Goal: Check status: Check status

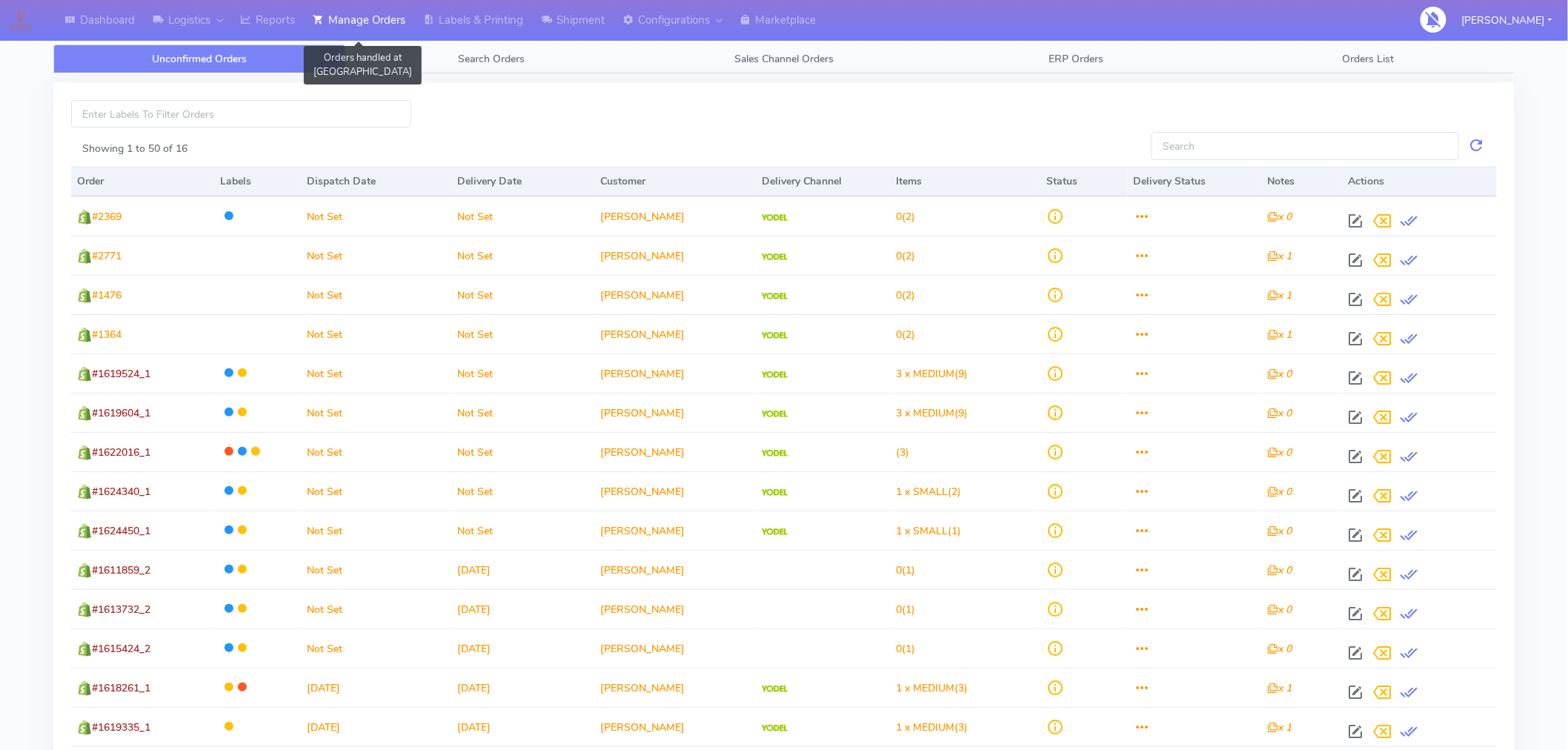
click at [385, 13] on link "Manage Orders" at bounding box center [359, 21] width 110 height 41
click at [270, 12] on link "Reports" at bounding box center [268, 21] width 72 height 41
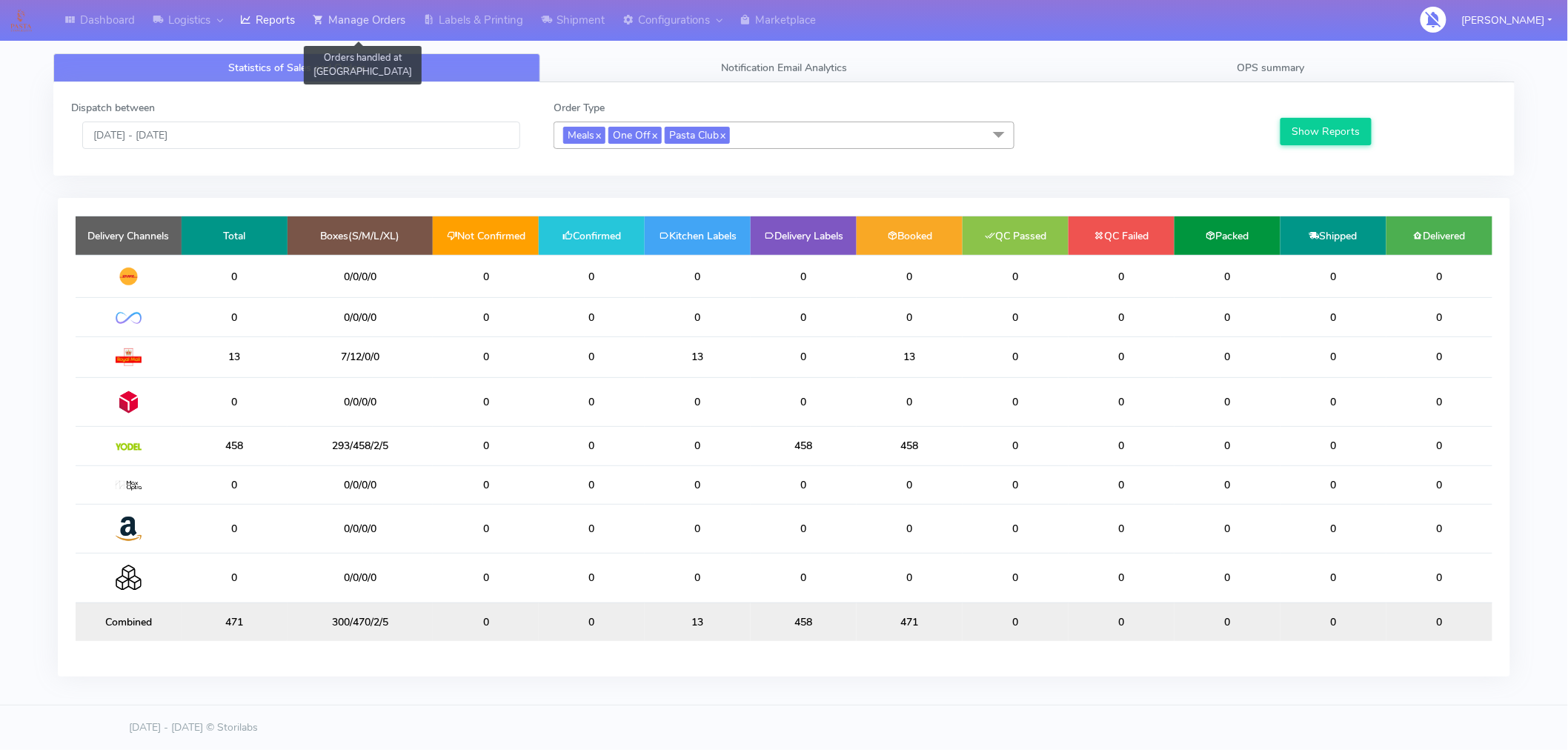
click at [367, 23] on link "Manage Orders" at bounding box center [359, 21] width 110 height 41
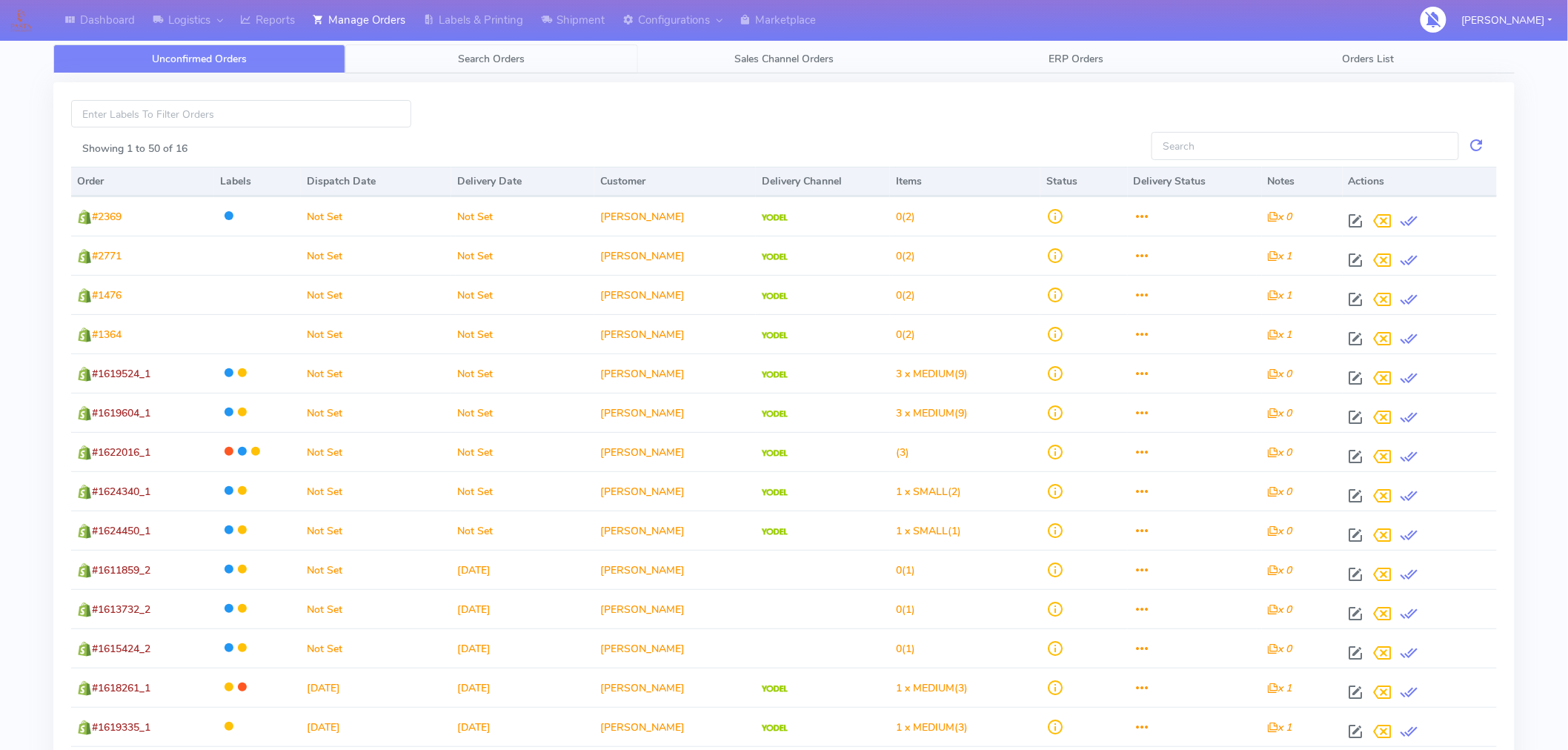
click at [494, 68] on link "Search Orders" at bounding box center [491, 58] width 292 height 29
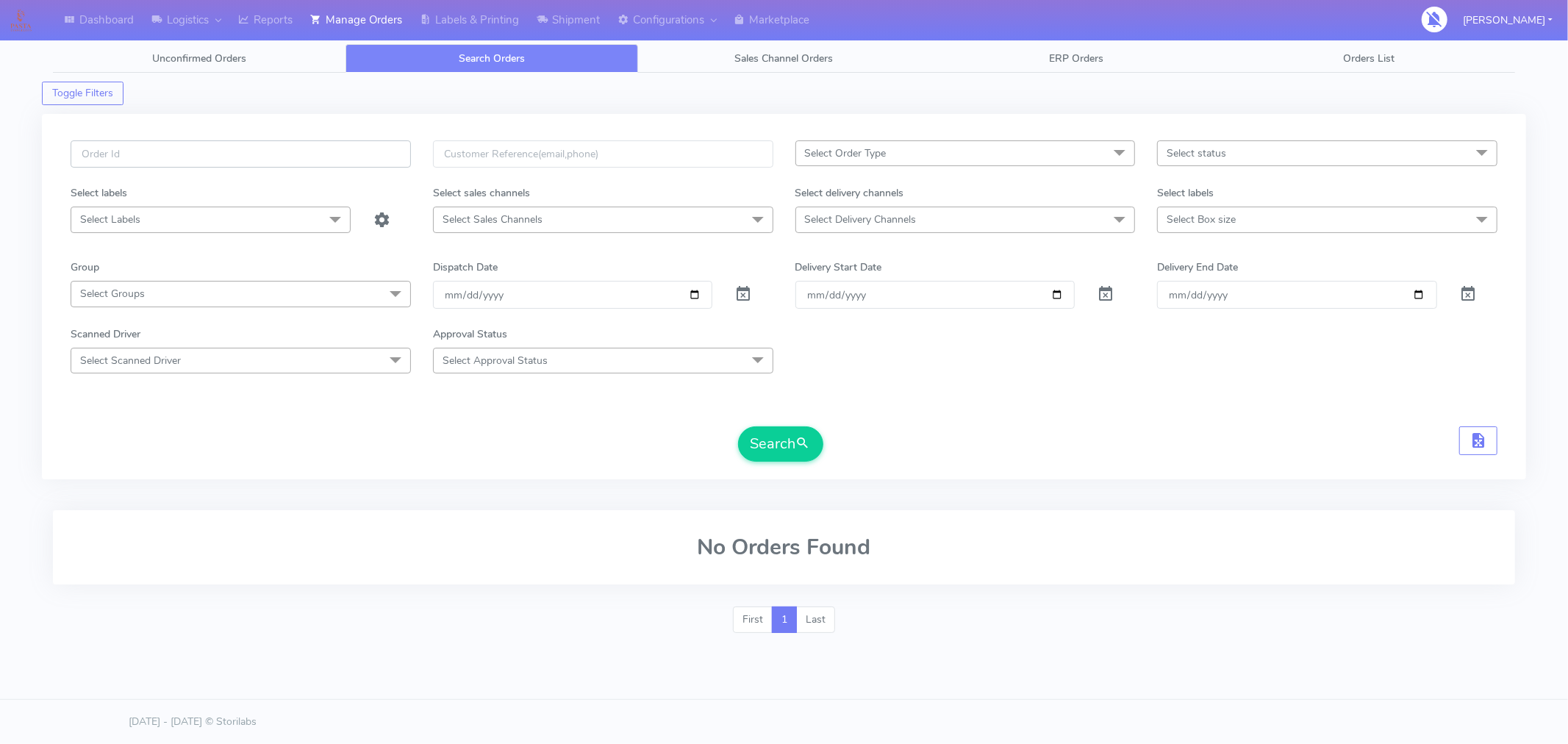
click at [314, 152] on input "text" at bounding box center [240, 154] width 341 height 27
paste input "#1623321_1"
type input "#1623321_1"
click at [741, 291] on span at bounding box center [743, 297] width 18 height 14
click at [777, 443] on button "Search" at bounding box center [781, 443] width 85 height 35
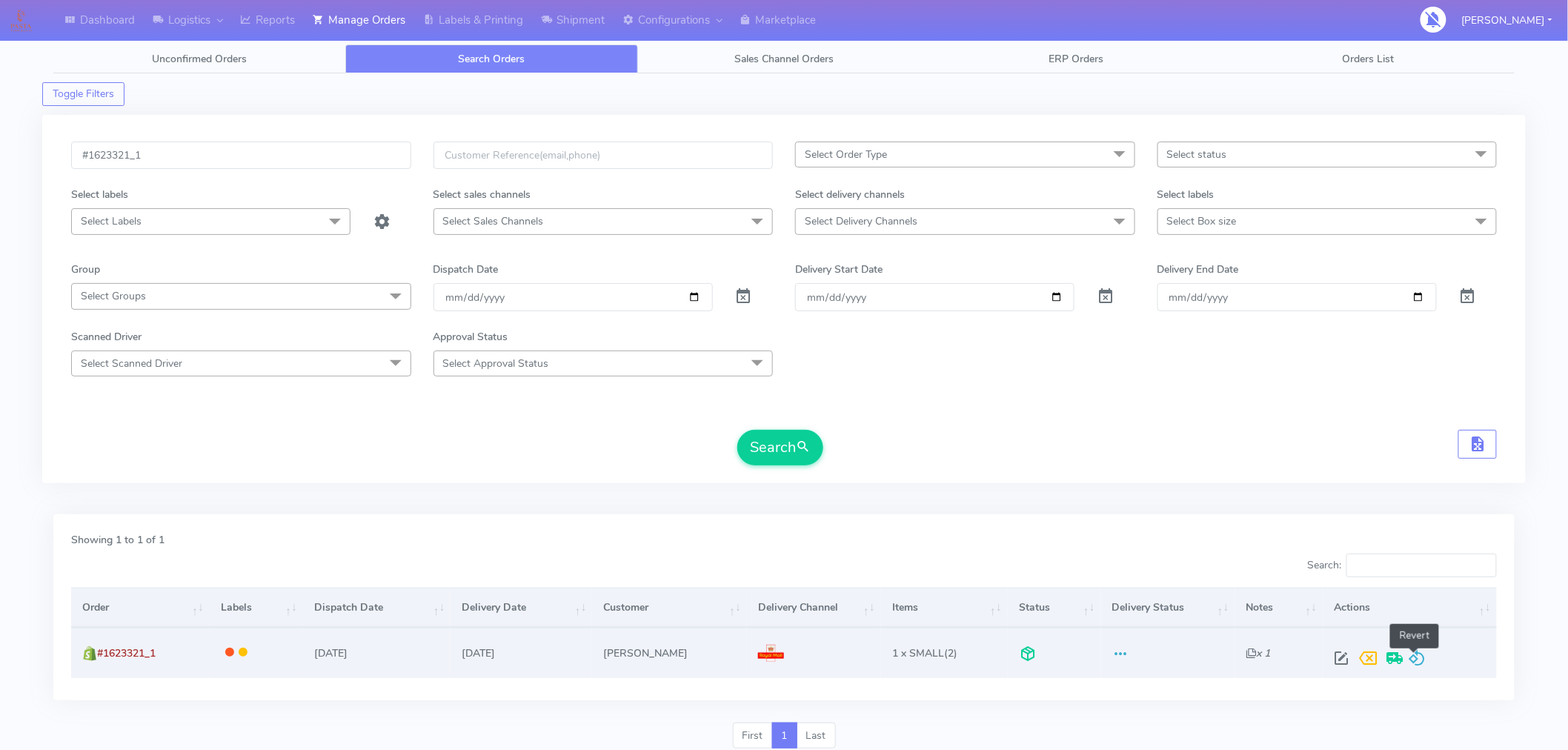
click at [1412, 657] on span at bounding box center [1417, 661] width 18 height 14
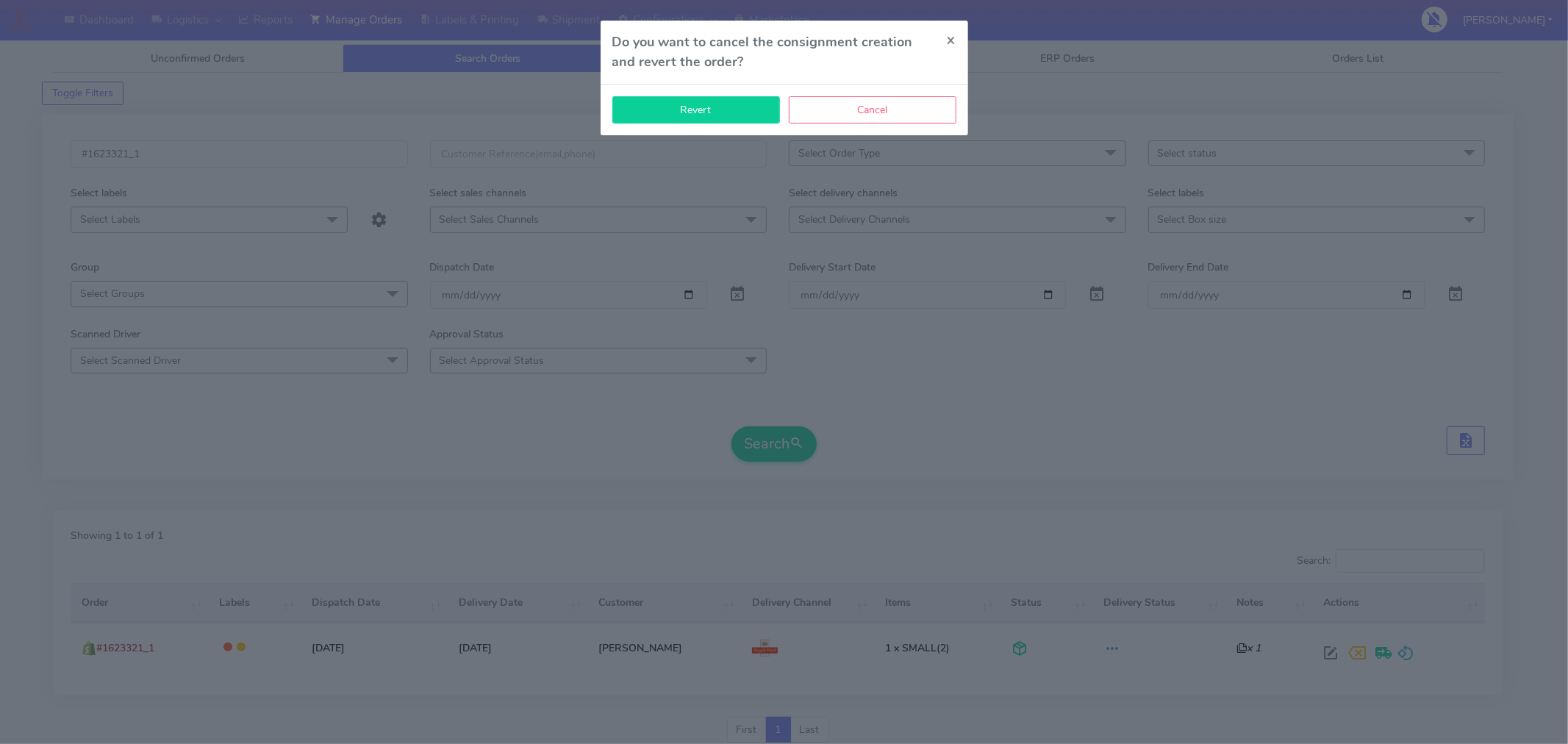
click at [701, 114] on button "Revert" at bounding box center [696, 109] width 167 height 27
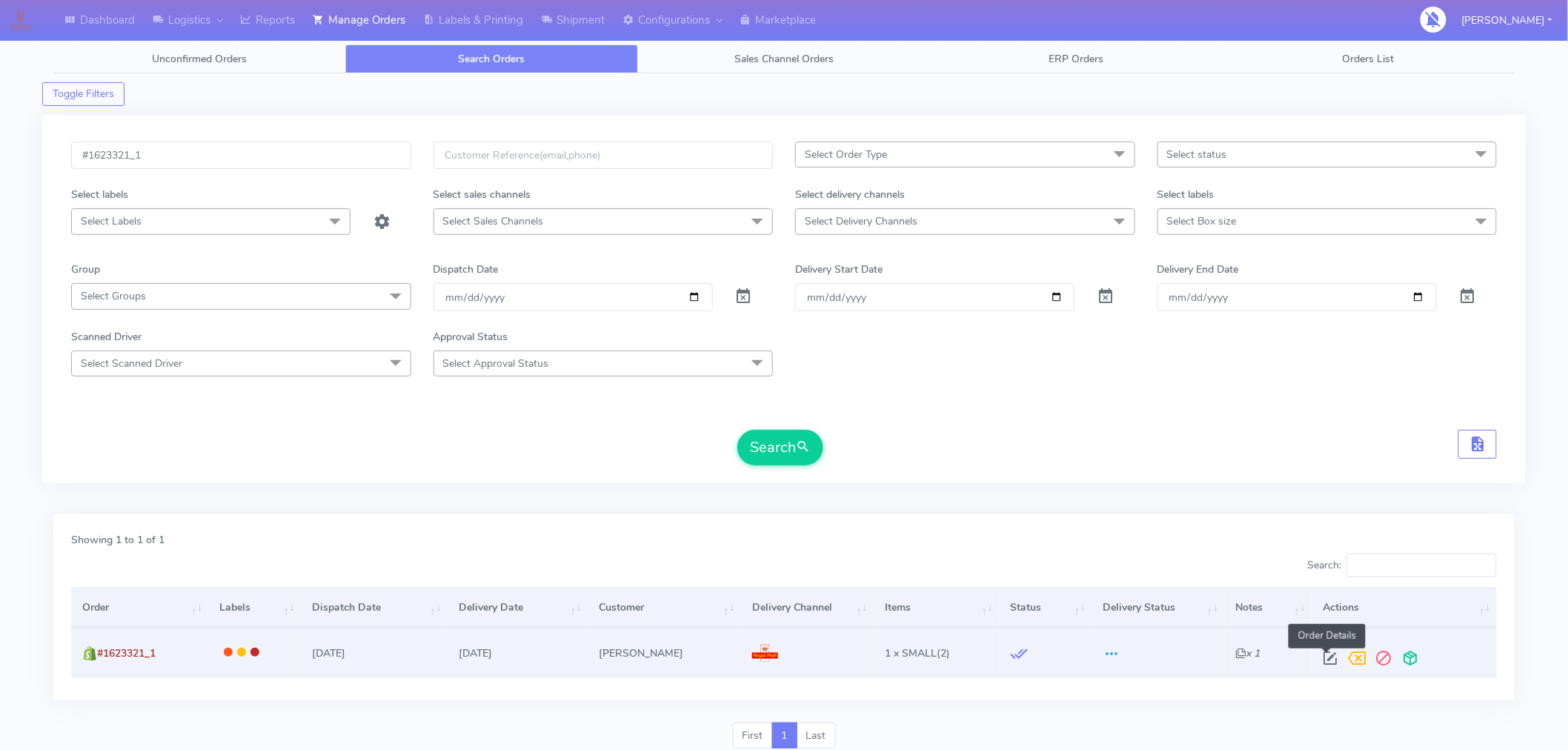
click at [1325, 655] on span at bounding box center [1330, 661] width 26 height 14
select select "3"
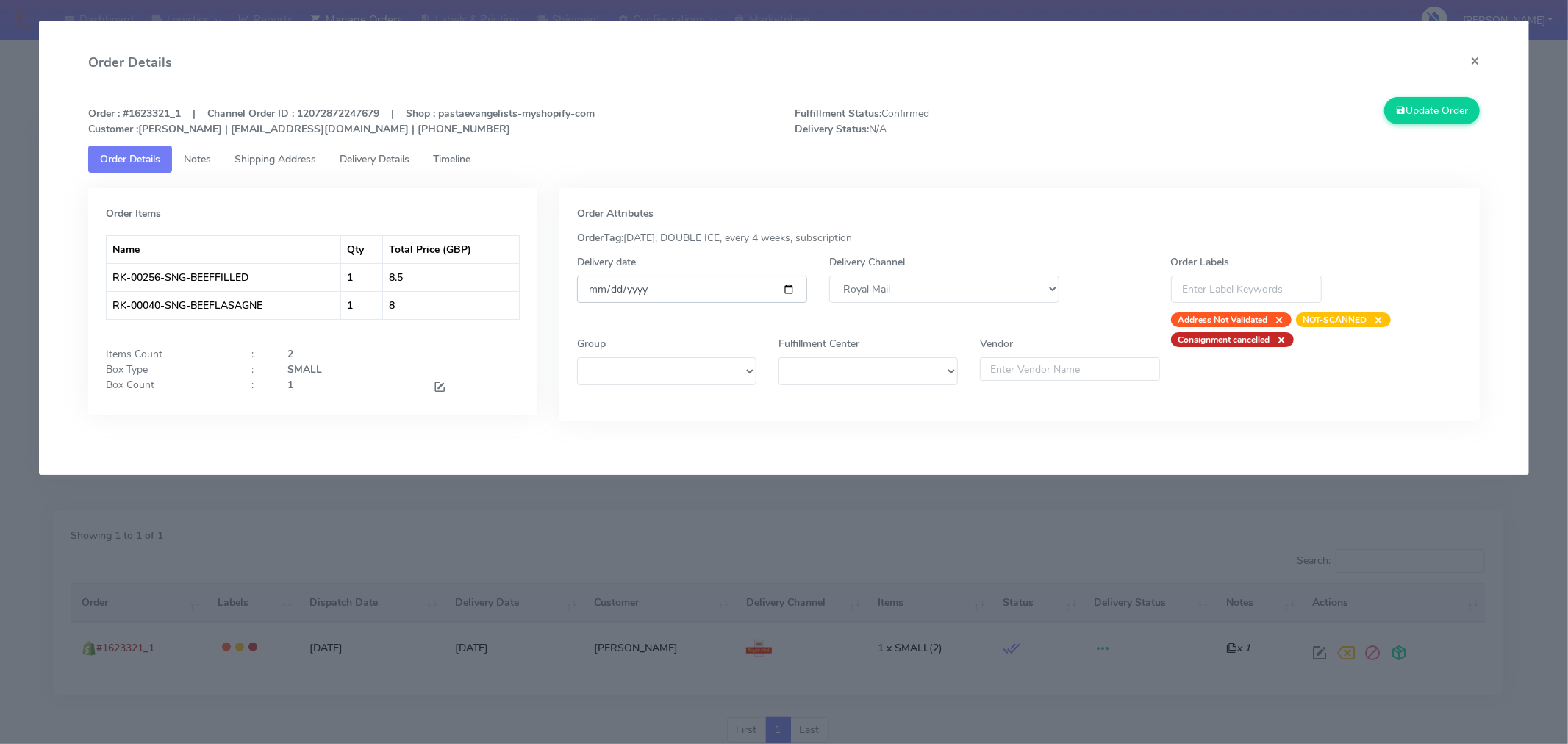
click at [787, 288] on input "[DATE]" at bounding box center [693, 289] width 230 height 27
click at [456, 163] on span "Timeline" at bounding box center [452, 158] width 38 height 14
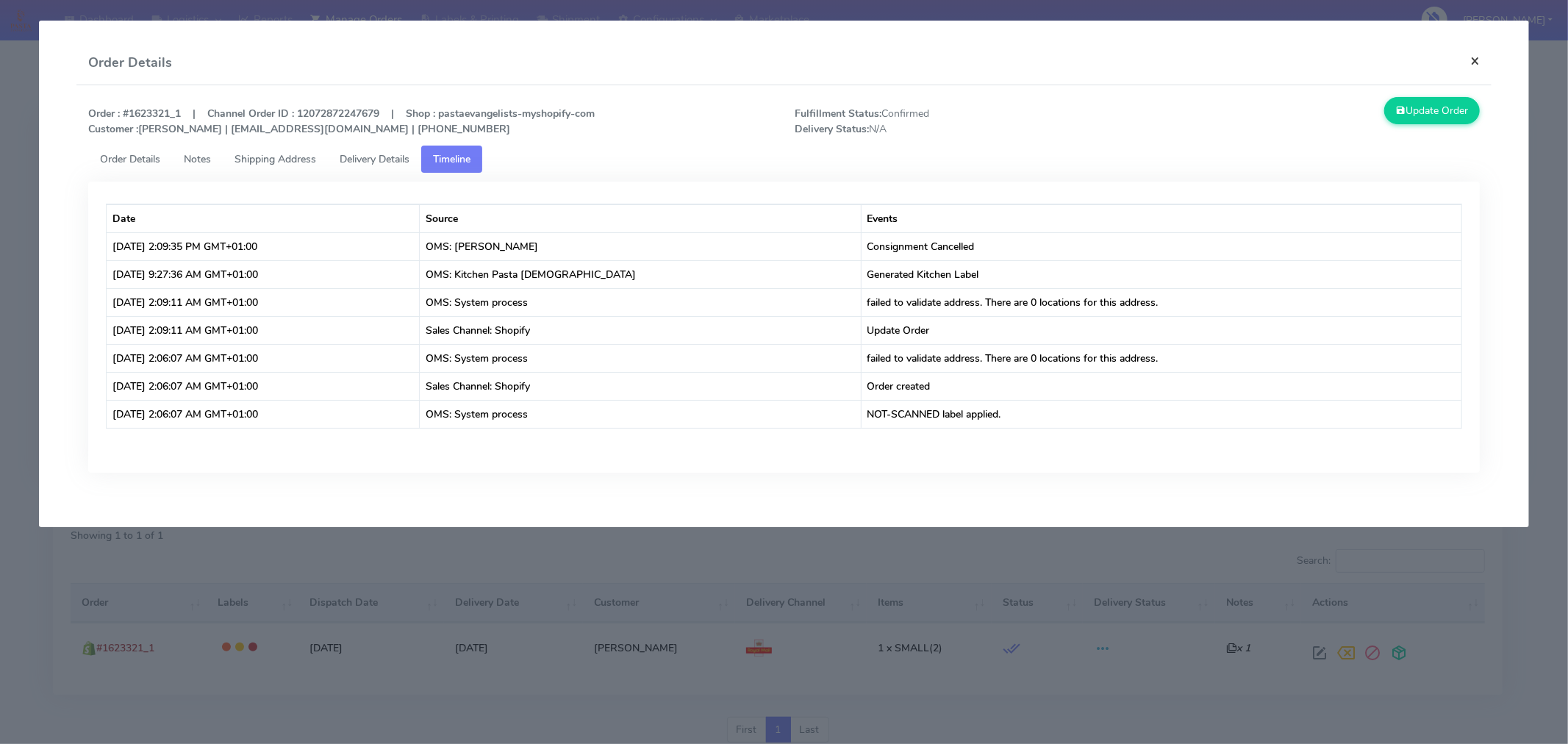
click at [1480, 60] on button "×" at bounding box center [1475, 60] width 33 height 39
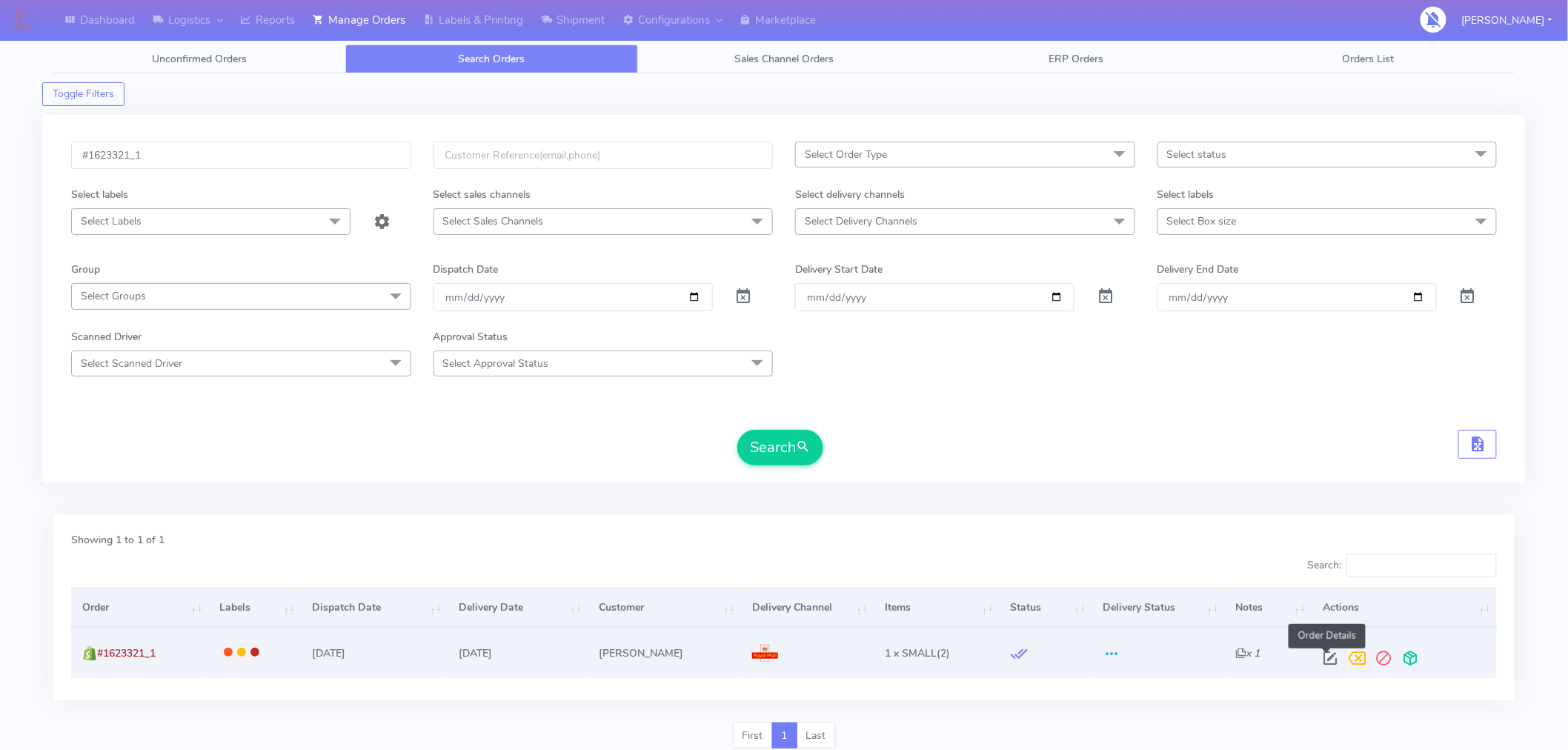
click at [1324, 660] on span at bounding box center [1330, 661] width 26 height 14
select select "3"
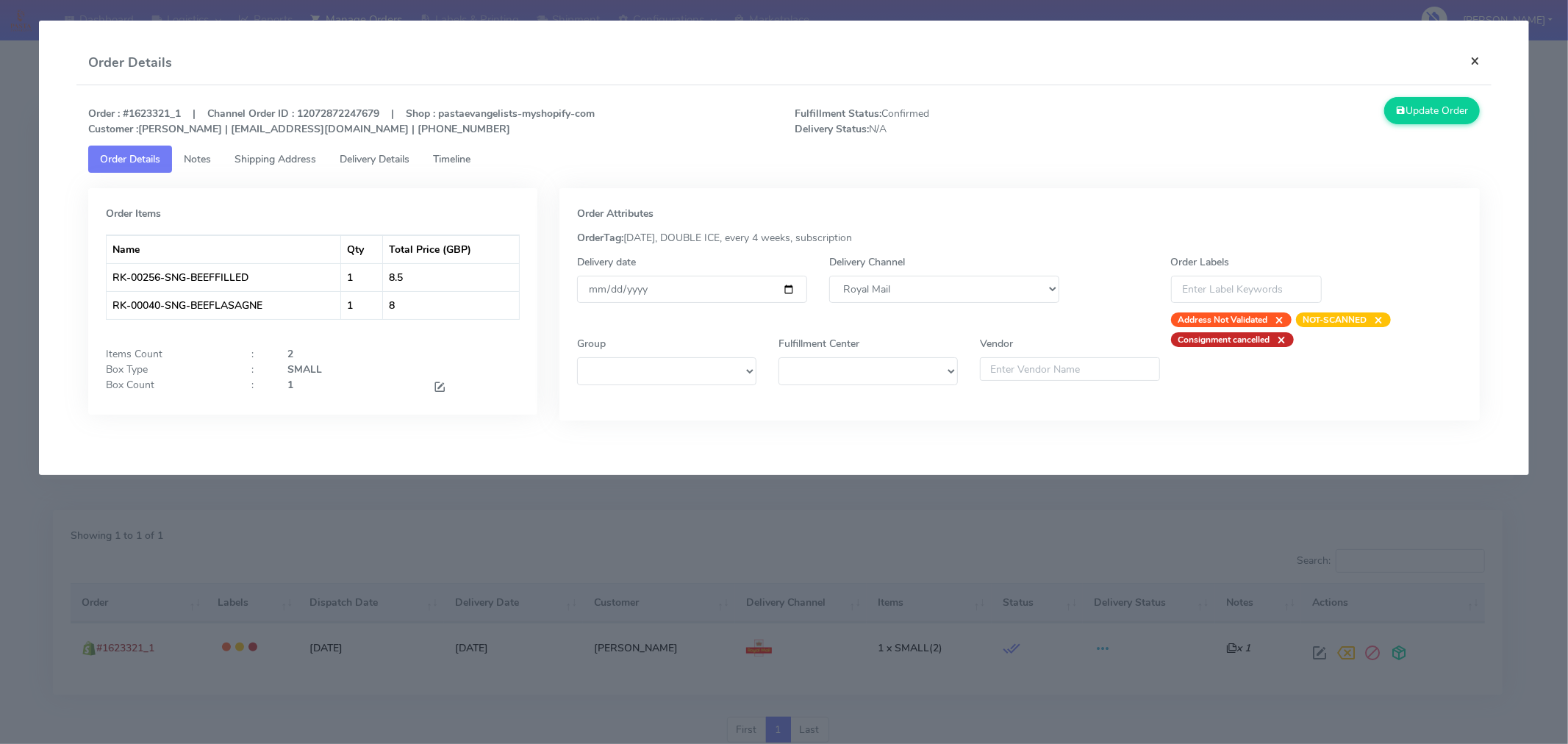
click at [1475, 60] on button "×" at bounding box center [1475, 60] width 33 height 39
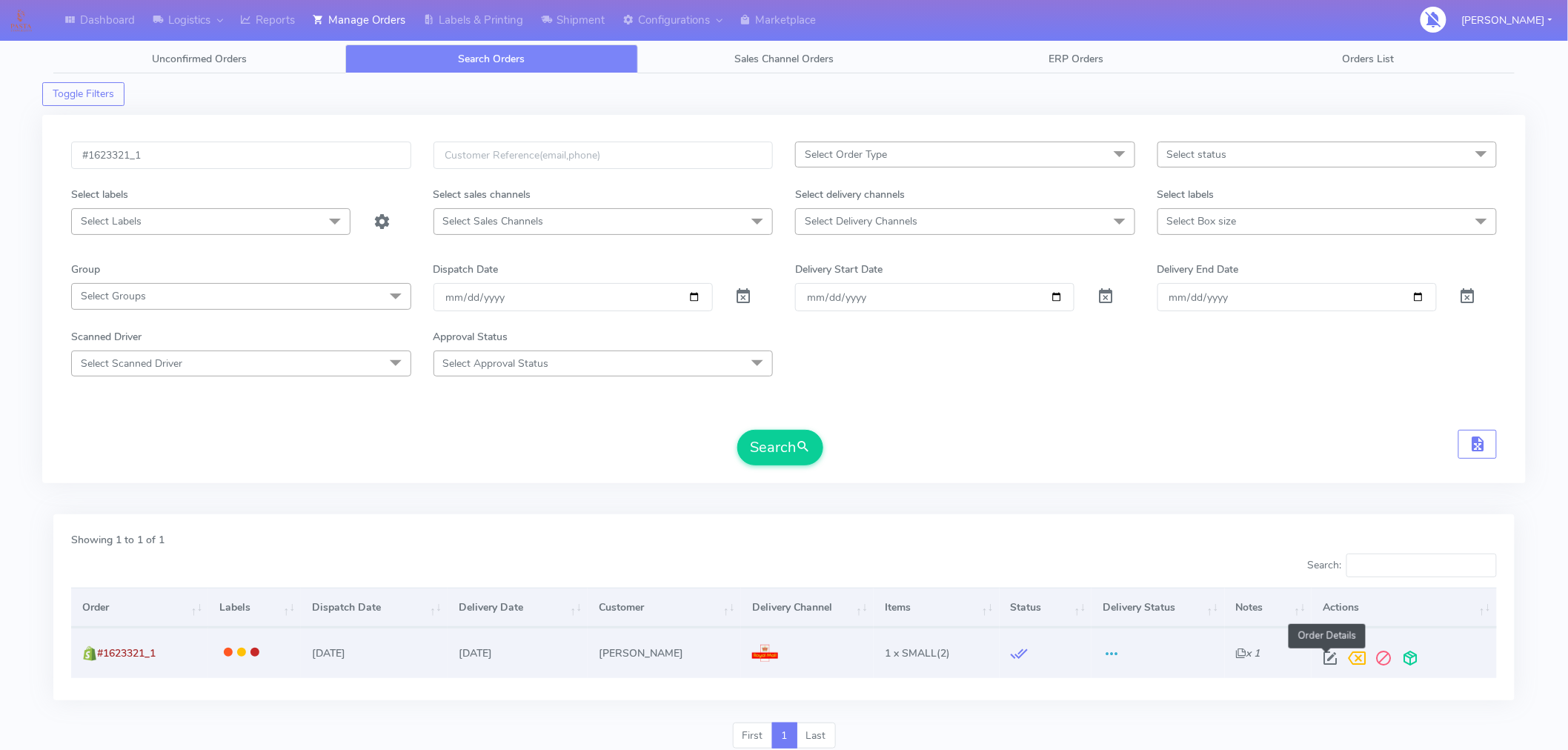
click at [1325, 661] on span at bounding box center [1330, 661] width 26 height 14
select select "3"
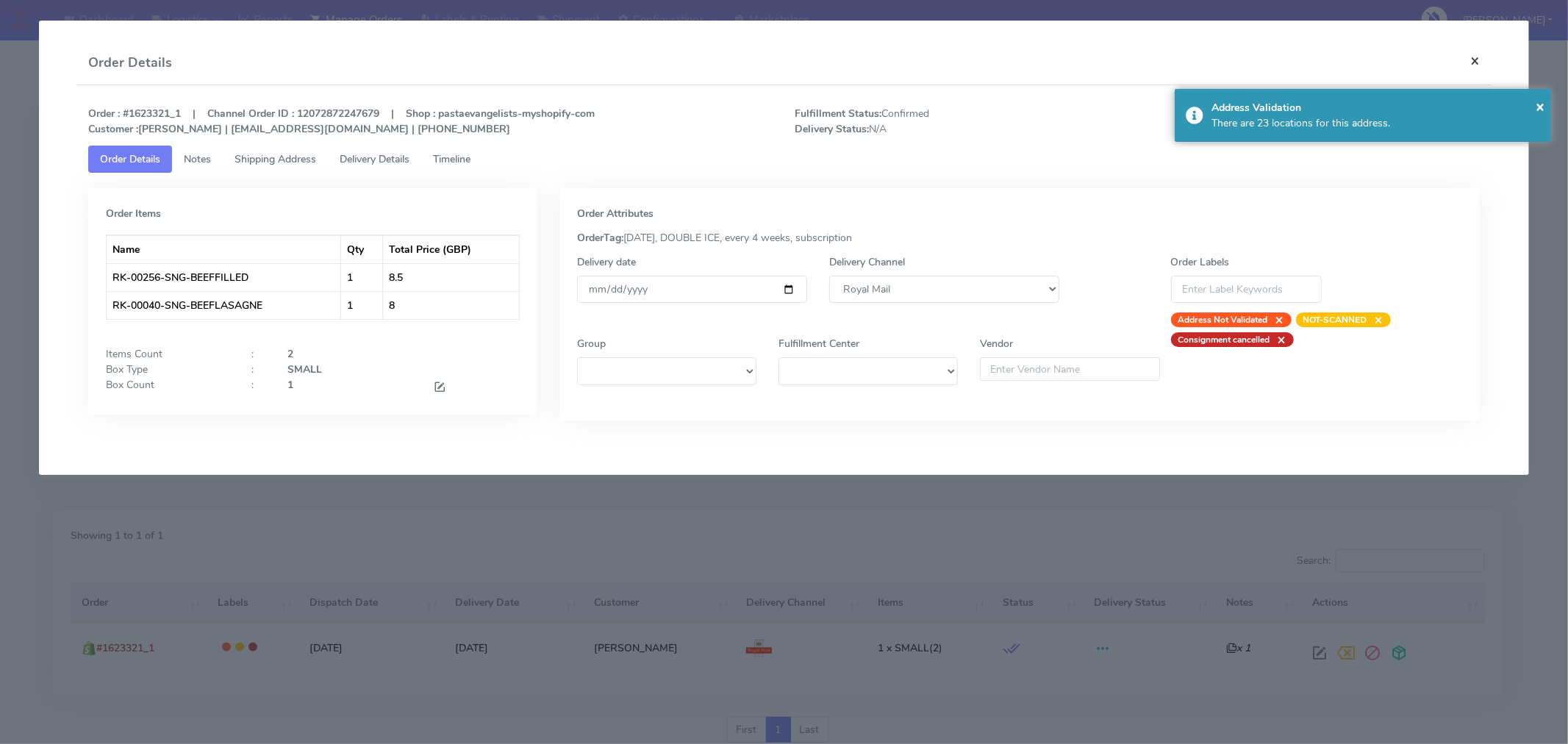
click at [1472, 55] on button "×" at bounding box center [1475, 60] width 33 height 39
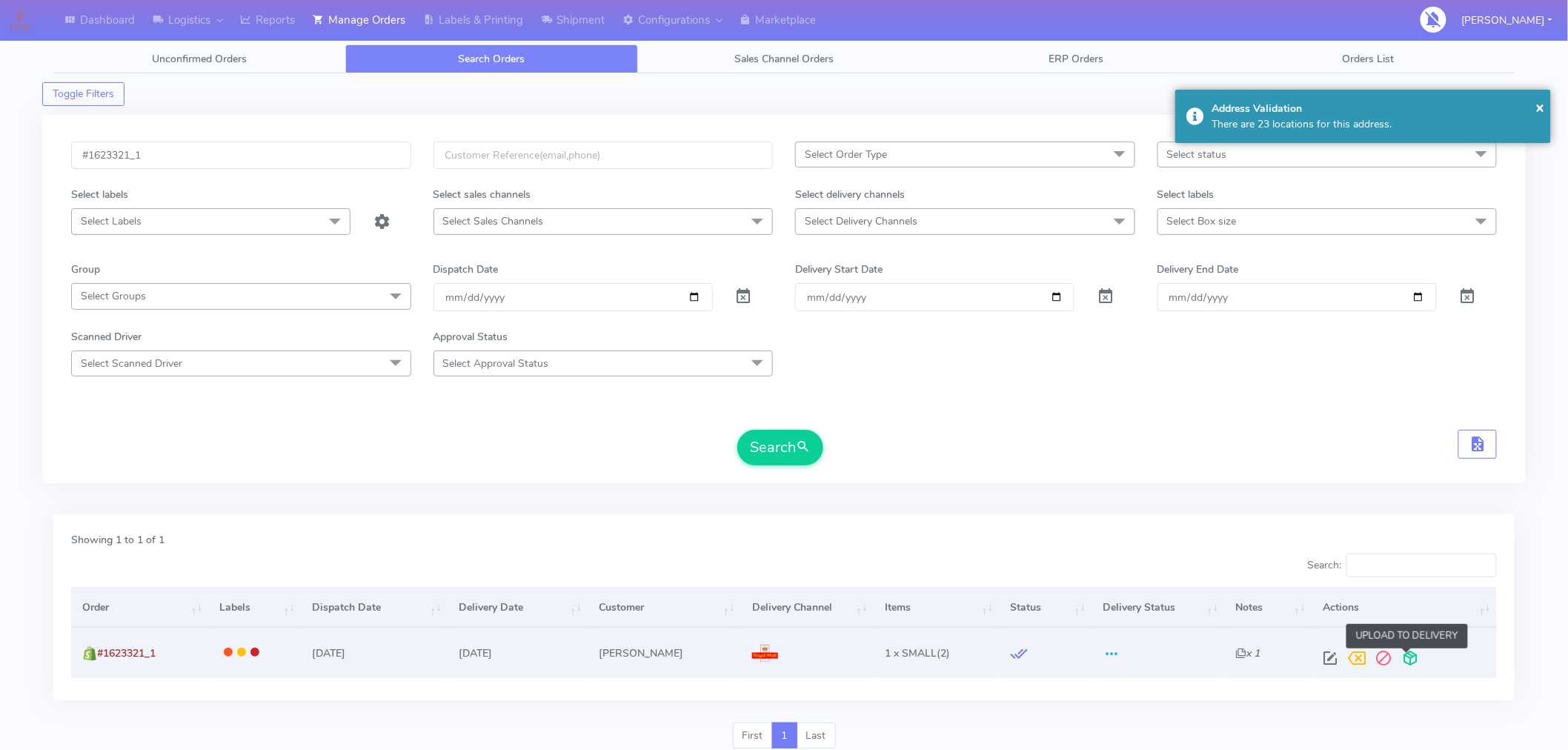
click at [1408, 655] on span at bounding box center [1410, 661] width 26 height 14
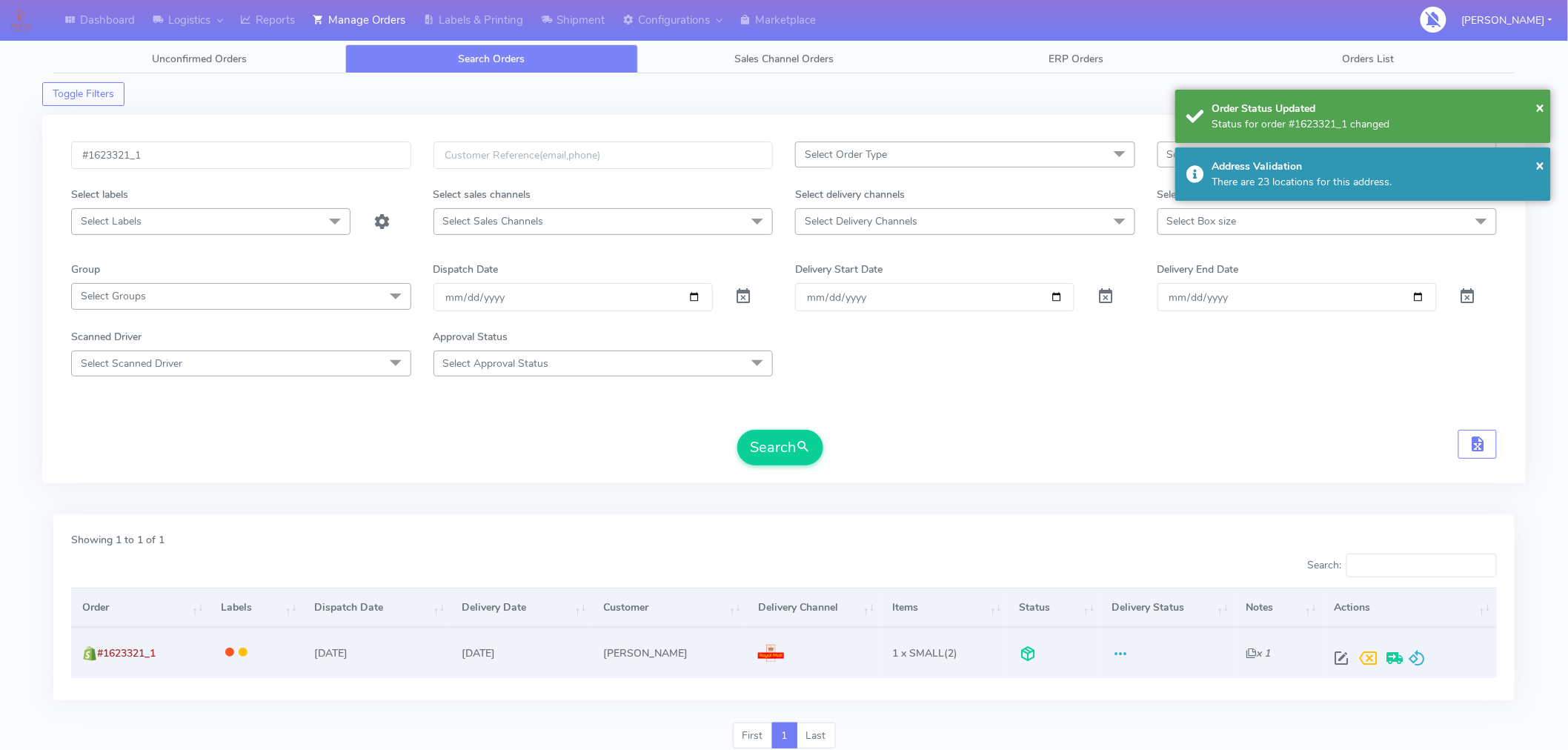
click at [1074, 464] on div "Search" at bounding box center [784, 447] width 1426 height 35
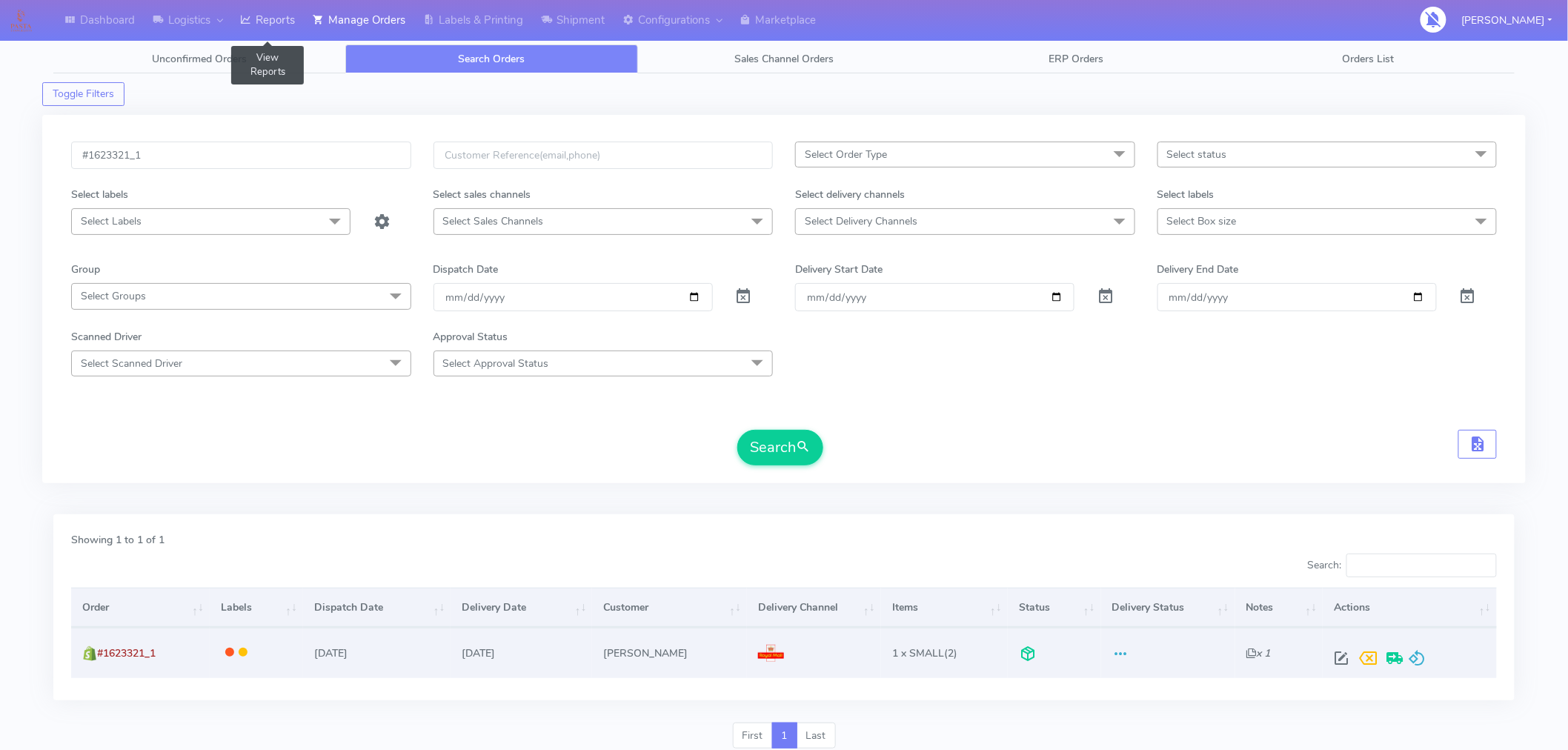
click at [287, 7] on link "Reports" at bounding box center [268, 21] width 72 height 41
